Goal: Task Accomplishment & Management: Use online tool/utility

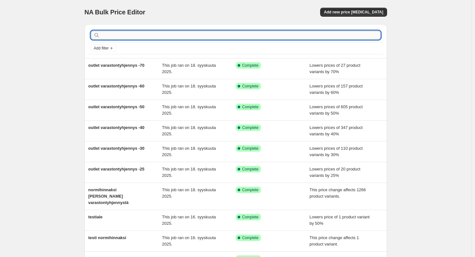
click at [356, 37] on input "text" at bounding box center [241, 35] width 280 height 9
type input "yömyynti"
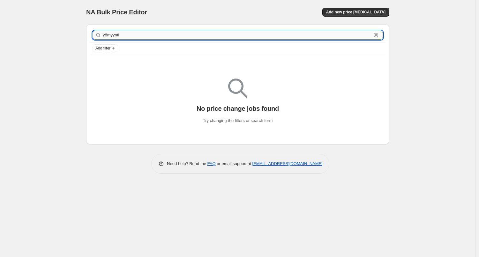
click at [186, 36] on input "yömyynti" at bounding box center [237, 35] width 268 height 9
type input "20"
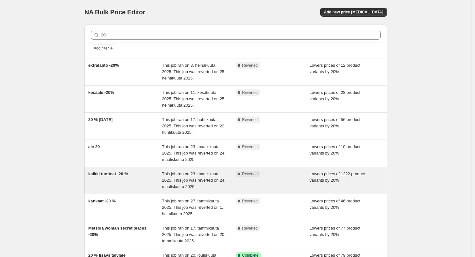
click at [140, 188] on div "kaikki tuotteet -20 %" at bounding box center [125, 180] width 74 height 19
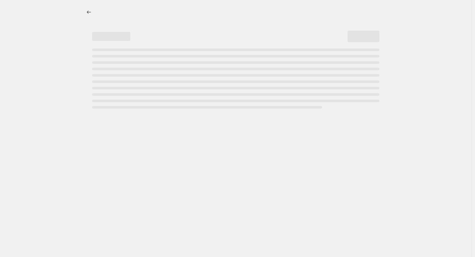
select select "percentage"
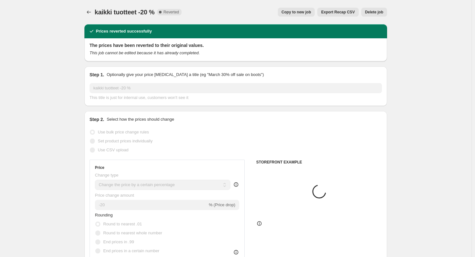
select select "tag"
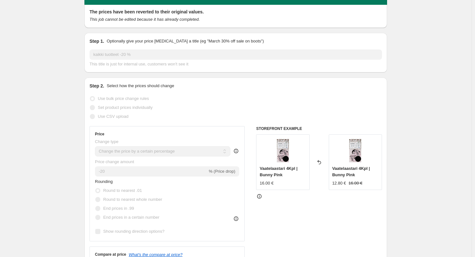
scroll to position [32, 0]
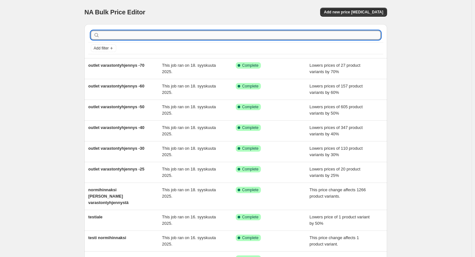
click at [133, 33] on input "text" at bounding box center [241, 35] width 280 height 9
type input "20"
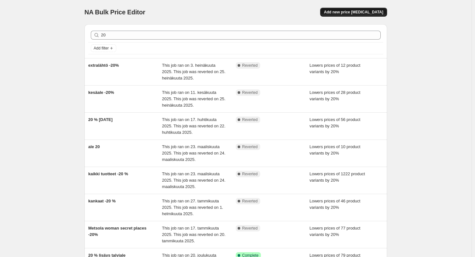
click at [349, 14] on span "Add new price [MEDICAL_DATA]" at bounding box center [353, 12] width 59 height 5
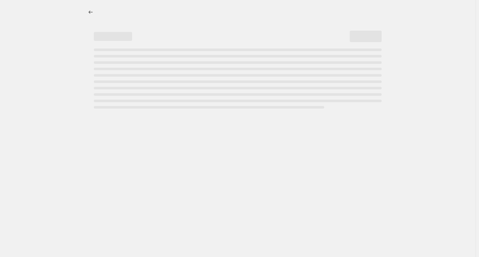
select select "percentage"
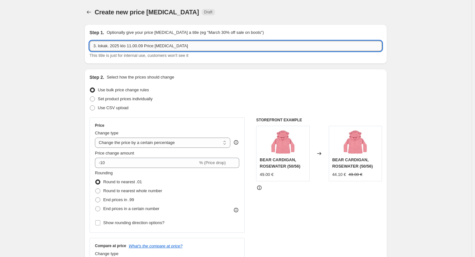
click at [147, 47] on input "3. lokak. 2025 klo 11.00.09 Price [MEDICAL_DATA]" at bounding box center [236, 46] width 293 height 10
type input "yömyynti -20 %"
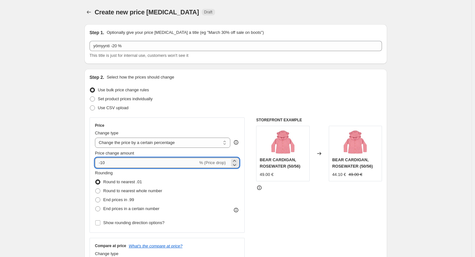
click at [144, 163] on input "-10" at bounding box center [146, 162] width 103 height 10
type input "-1"
type input "-20"
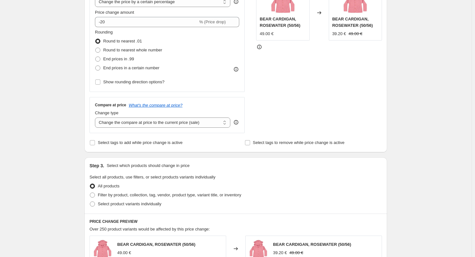
scroll to position [191, 0]
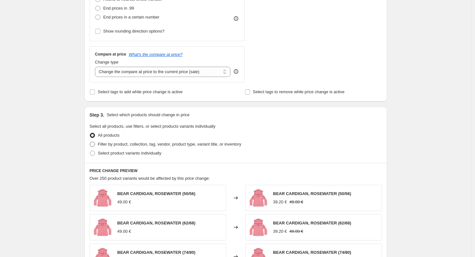
click at [119, 142] on span "Filter by product, collection, tag, vendor, product type, variant title, or inv…" at bounding box center [169, 144] width 143 height 5
click at [90, 142] on input "Filter by product, collection, tag, vendor, product type, variant title, or inv…" at bounding box center [90, 142] width 0 height 0
radio input "true"
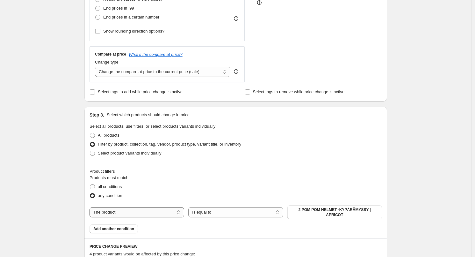
click at [121, 207] on select "The product The product's collection The product's tag The product's vendor The…" at bounding box center [137, 212] width 95 height 10
select select "tag"
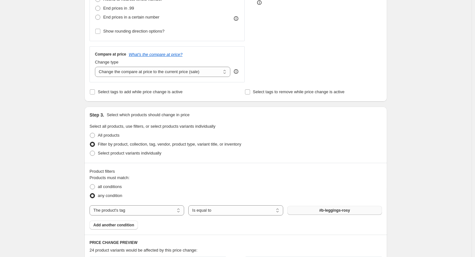
click at [336, 213] on button "#b-leggings-rosy" at bounding box center [335, 210] width 95 height 9
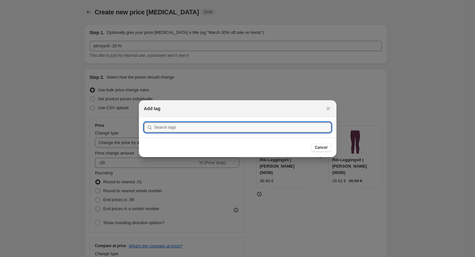
scroll to position [0, 0]
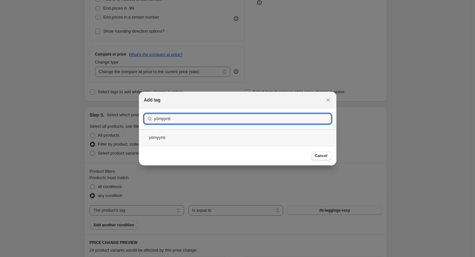
type input "yömyynti"
click at [158, 142] on div "yömyynti" at bounding box center [238, 137] width 198 height 17
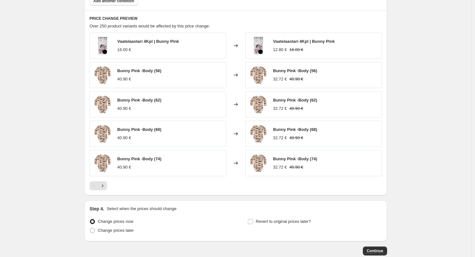
scroll to position [452, 0]
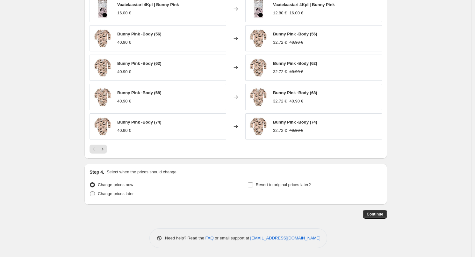
click at [113, 195] on span "Change prices later" at bounding box center [116, 193] width 36 height 6
click at [90, 191] on input "Change prices later" at bounding box center [90, 191] width 0 height 0
radio input "true"
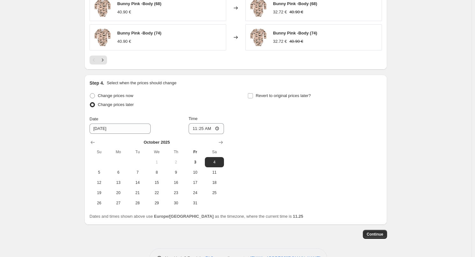
scroll to position [561, 0]
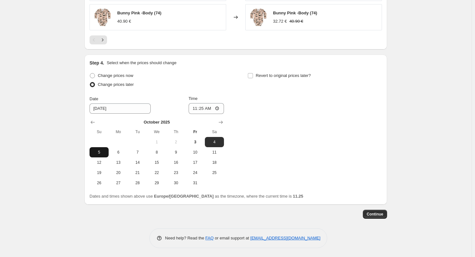
click at [97, 153] on span "5" at bounding box center [99, 152] width 14 height 5
type input "[DATE]"
click at [206, 105] on input "11:25" at bounding box center [207, 108] width 36 height 11
type input "20:55"
click at [276, 74] on span "Revert to original prices later?" at bounding box center [283, 75] width 55 height 5
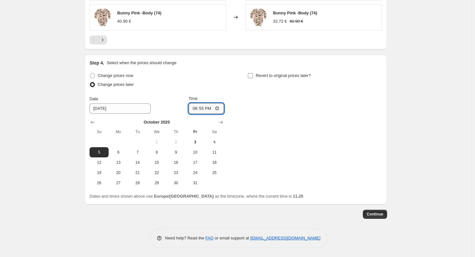
click at [253, 74] on input "Revert to original prices later?" at bounding box center [250, 75] width 5 height 5
checkbox input "true"
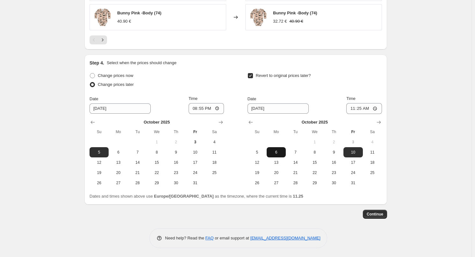
click at [278, 154] on span "6" at bounding box center [276, 152] width 14 height 5
type input "[DATE]"
click at [364, 107] on input "11:25" at bounding box center [365, 108] width 36 height 11
click at [369, 108] on input "09:10" at bounding box center [365, 108] width 36 height 11
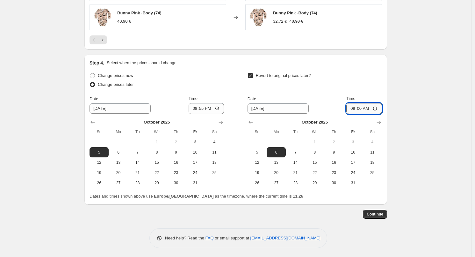
type input "09:05"
click at [373, 213] on span "Continue" at bounding box center [375, 213] width 17 height 5
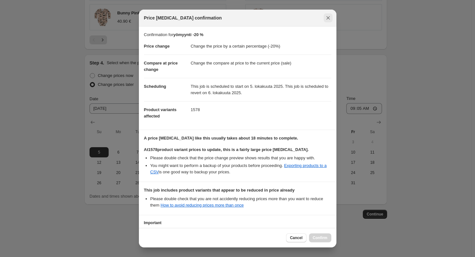
click at [328, 18] on icon "Close" at bounding box center [328, 18] width 4 height 4
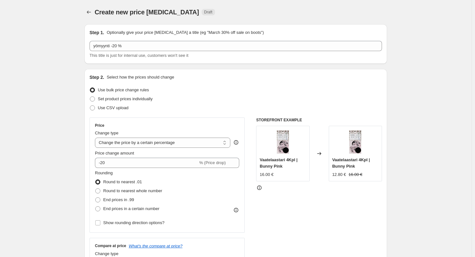
scroll to position [561, 0]
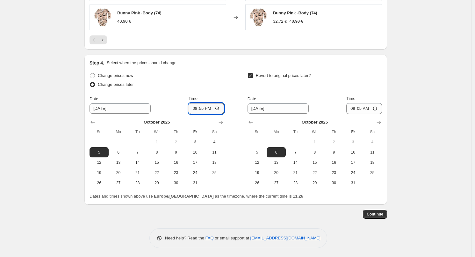
click at [208, 107] on input "20:55" at bounding box center [207, 108] width 36 height 11
type input "20:45"
click at [248, 90] on div "Change prices now Change prices later Date [DATE] Time 20:45 [DATE] Su Mo Tu We…" at bounding box center [236, 129] width 293 height 117
click at [217, 97] on div "Time" at bounding box center [207, 98] width 36 height 6
click at [380, 213] on span "Continue" at bounding box center [375, 213] width 17 height 5
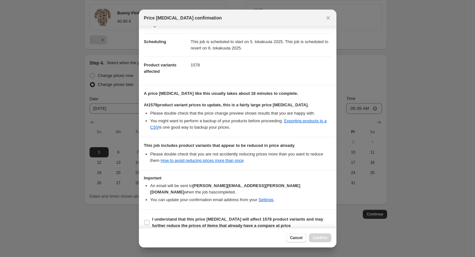
scroll to position [45, 0]
click at [202, 216] on b "I understand that this price [MEDICAL_DATA] will affect 1578 product variants a…" at bounding box center [237, 221] width 171 height 11
click at [150, 219] on input "I understand that this price [MEDICAL_DATA] will affect 1578 product variants a…" at bounding box center [146, 221] width 5 height 5
checkbox input "true"
click at [317, 236] on span "Confirm" at bounding box center [320, 237] width 15 height 5
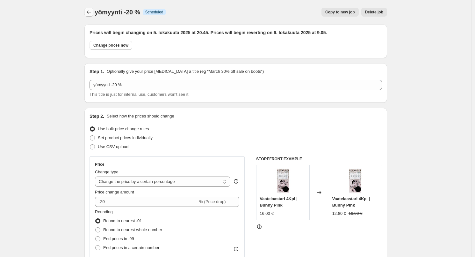
click at [87, 14] on icon "Price change jobs" at bounding box center [89, 12] width 6 height 6
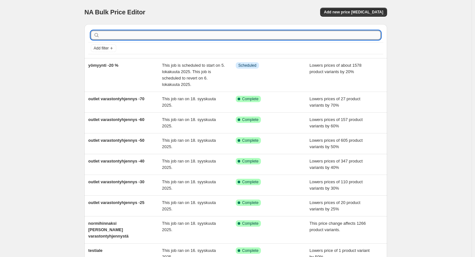
click at [126, 34] on input "text" at bounding box center [241, 35] width 280 height 9
type input "20"
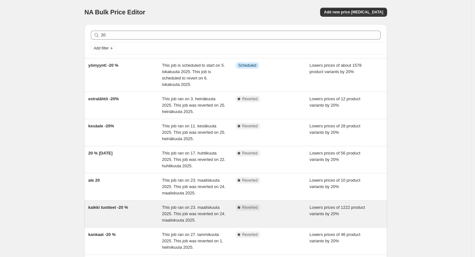
click at [137, 220] on div "kaikki tuotteet -20 %" at bounding box center [125, 213] width 74 height 19
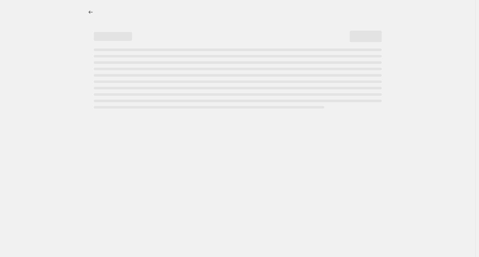
select select "percentage"
select select "tag"
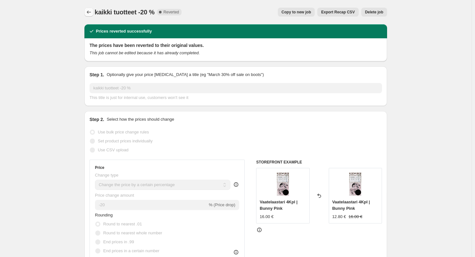
click at [92, 12] on icon "Price change jobs" at bounding box center [89, 12] width 6 height 6
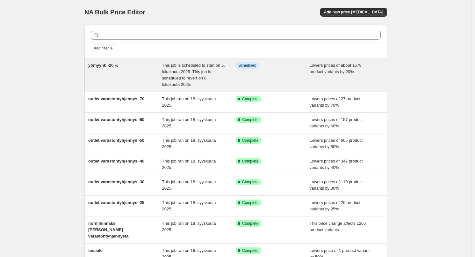
click at [111, 63] on span "yömyynti -20 %" at bounding box center [103, 65] width 30 height 5
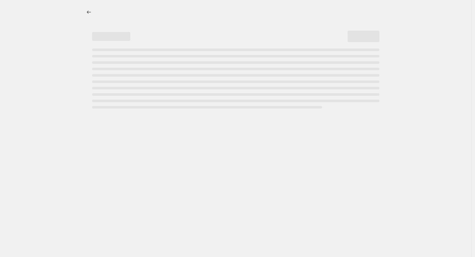
select select "percentage"
select select "tag"
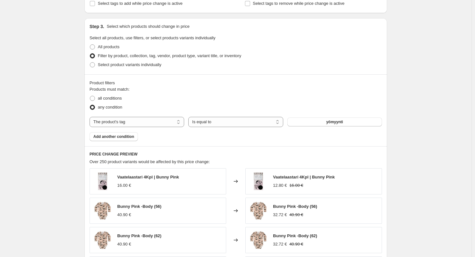
scroll to position [600, 0]
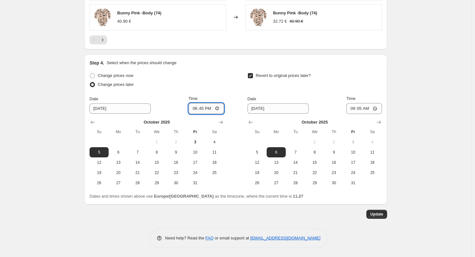
click at [215, 107] on input "20:45" at bounding box center [207, 108] width 36 height 11
click at [212, 108] on input "20:45" at bounding box center [207, 108] width 36 height 11
type input "20:50"
click at [224, 85] on div "Change prices later" at bounding box center [157, 84] width 135 height 9
click at [374, 216] on span "Update" at bounding box center [376, 213] width 13 height 5
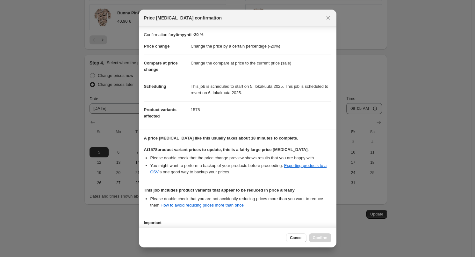
scroll to position [45, 0]
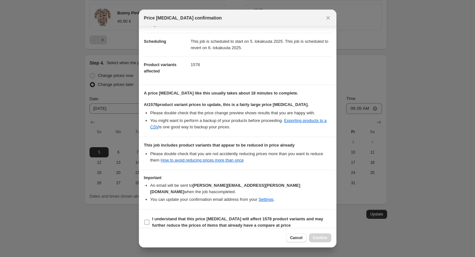
click at [186, 220] on b "I understand that this price [MEDICAL_DATA] will affect 1578 product variants a…" at bounding box center [237, 221] width 171 height 11
click at [150, 220] on input "I understand that this price [MEDICAL_DATA] will affect 1578 product variants a…" at bounding box center [146, 221] width 5 height 5
checkbox input "true"
click at [318, 237] on span "Confirm" at bounding box center [320, 237] width 15 height 5
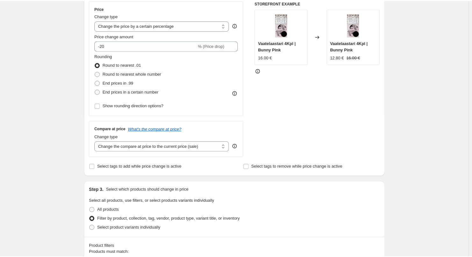
scroll to position [64, 0]
